Goal: Navigation & Orientation: Find specific page/section

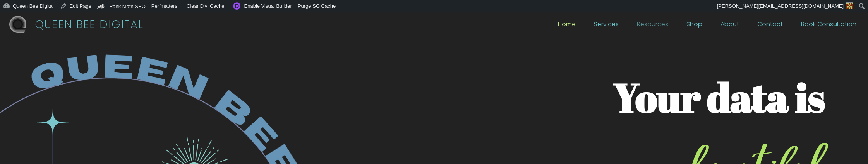
click at [651, 23] on link "Resources" at bounding box center [652, 26] width 31 height 9
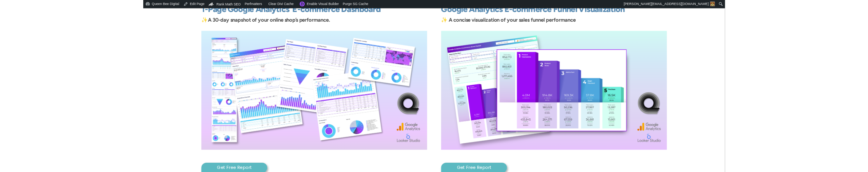
scroll to position [264, 0]
